Goal: Information Seeking & Learning: Learn about a topic

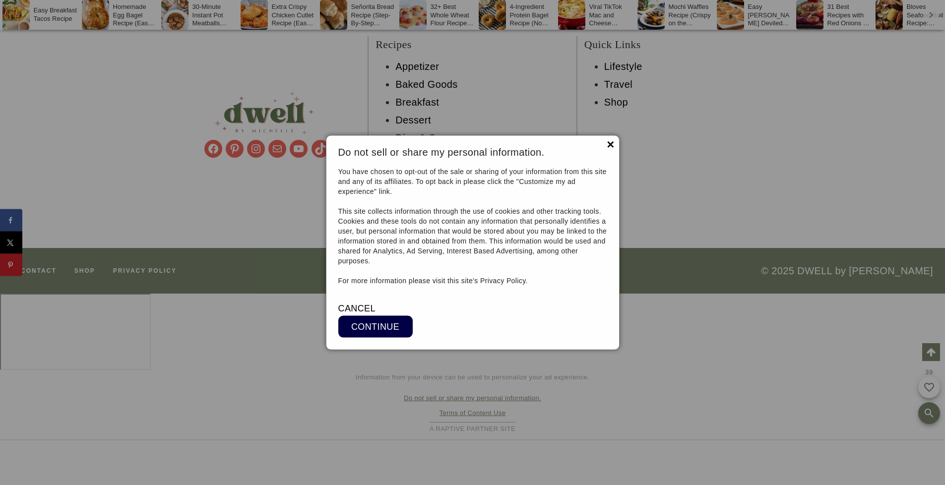
scroll to position [17644, 0]
